Goal: Check status: Check status

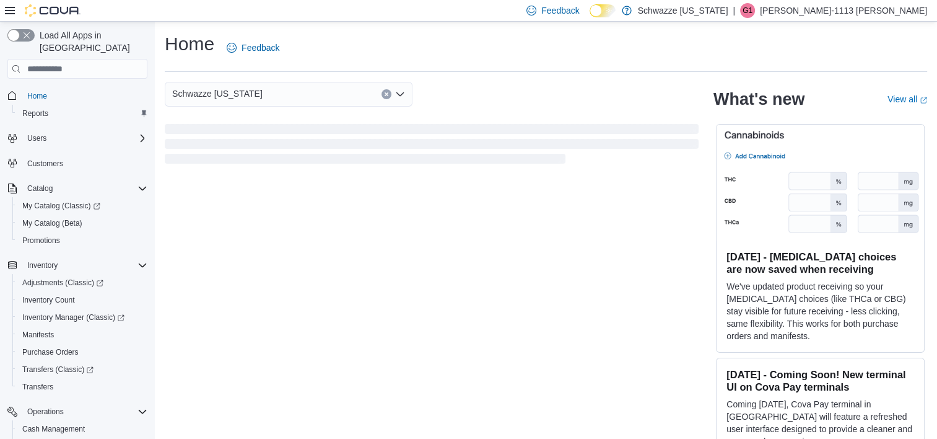
scroll to position [169, 0]
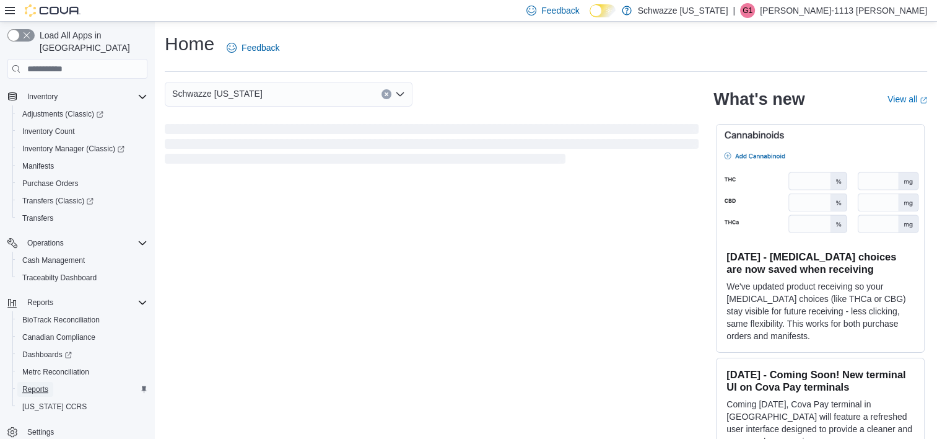
click at [25, 384] on span "Reports" at bounding box center [35, 389] width 26 height 10
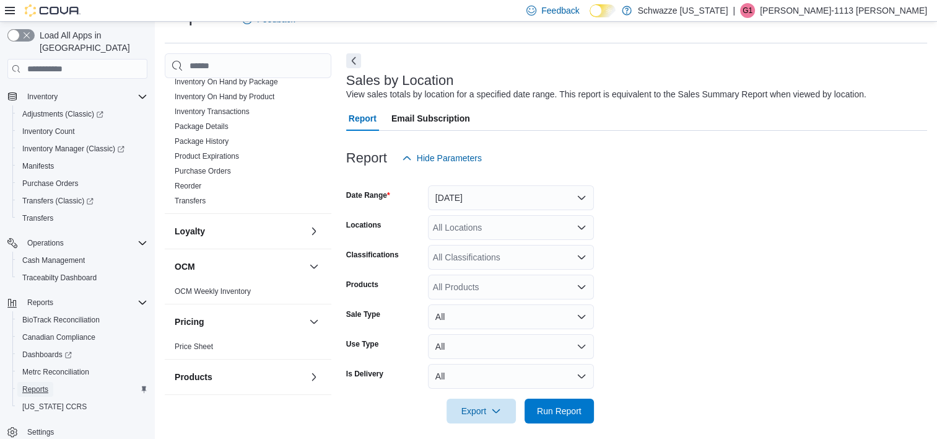
scroll to position [396, 0]
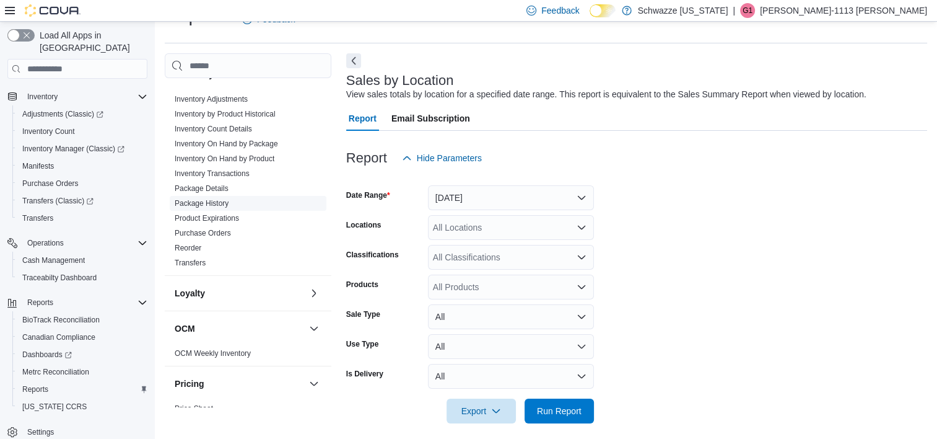
click at [216, 200] on link "Package History" at bounding box center [202, 203] width 54 height 9
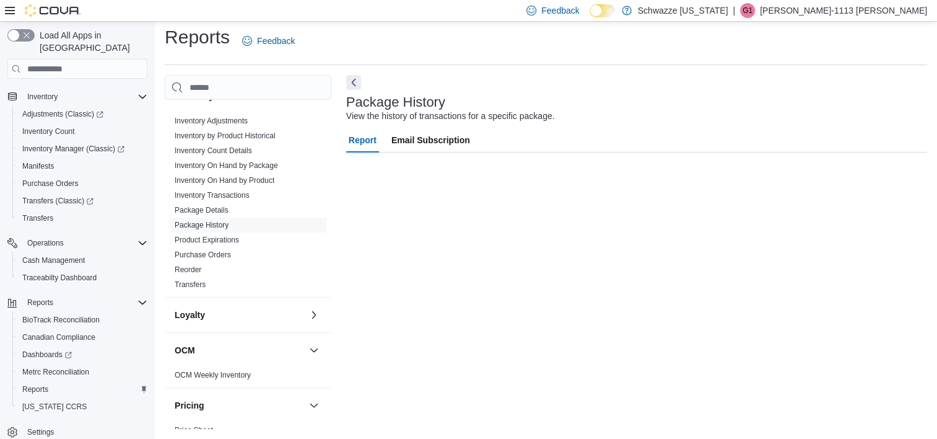
scroll to position [7, 0]
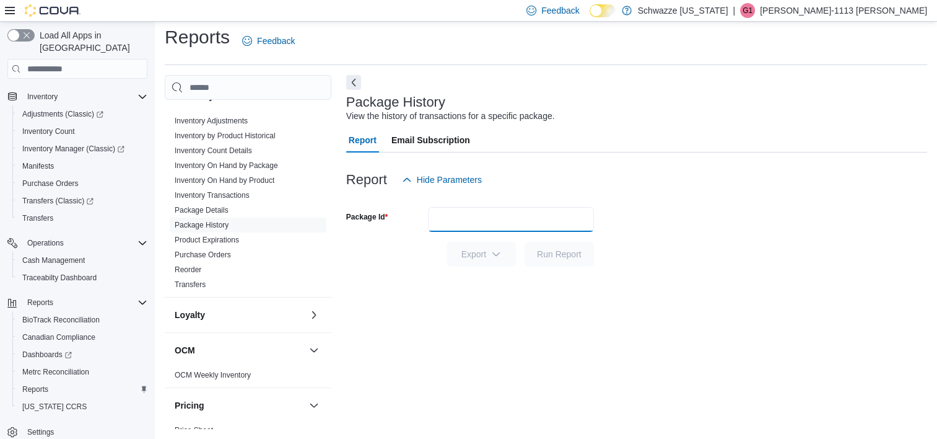
click at [472, 219] on input "Package Id" at bounding box center [511, 219] width 166 height 25
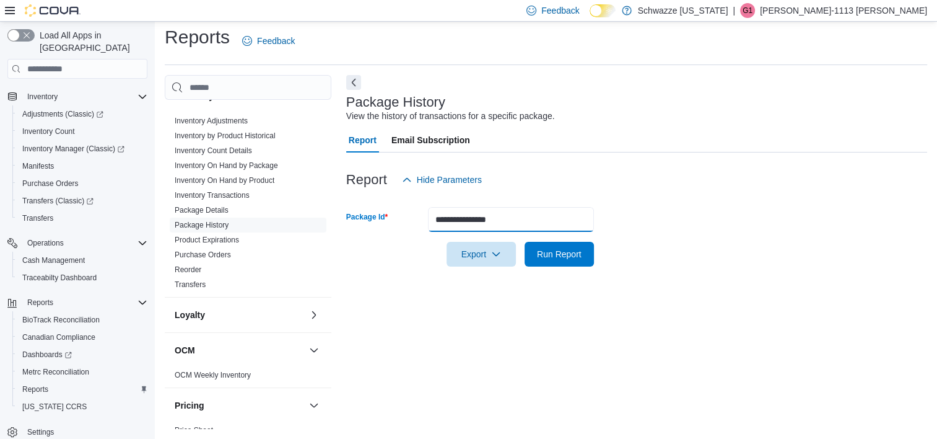
type input "**********"
click at [525, 242] on button "Run Report" at bounding box center [559, 254] width 69 height 25
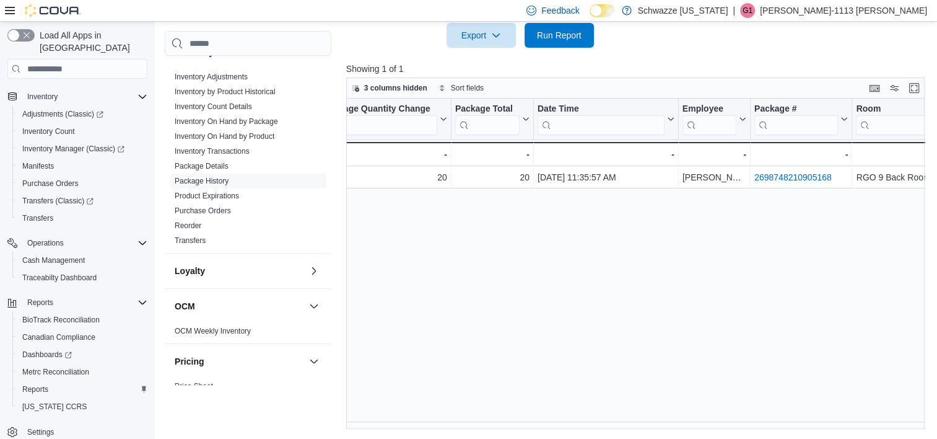
scroll to position [0, 843]
